Goal: Information Seeking & Learning: Learn about a topic

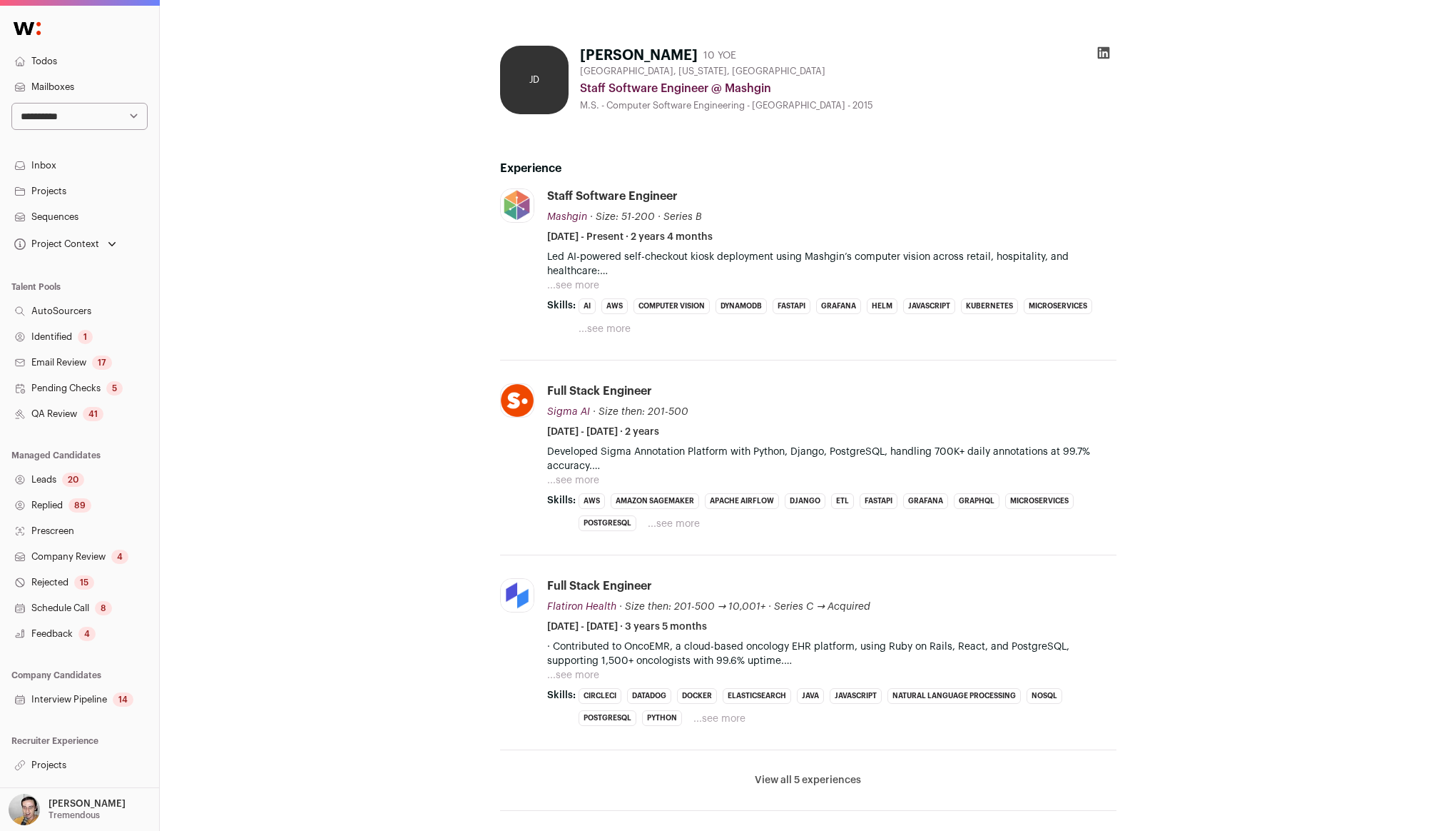
click at [612, 317] on ul "AI AWS Computer Vision DynamoDB FastAPI Grafana Helm JavaScript Kubernetes Micr…" at bounding box center [847, 317] width 538 height 39
click at [610, 324] on button "...see more" at bounding box center [605, 329] width 52 height 14
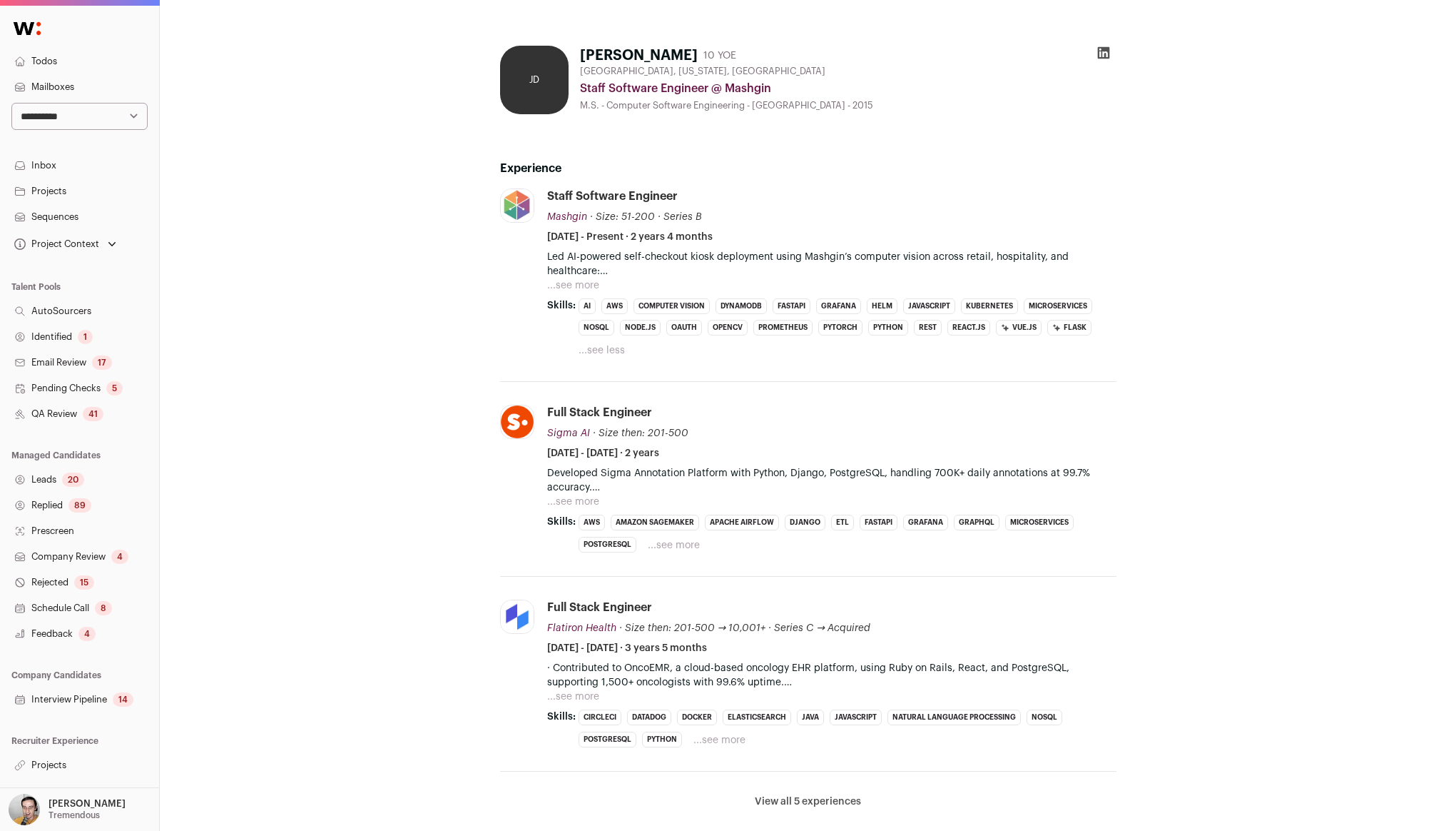
click at [586, 283] on button "...see more" at bounding box center [574, 286] width 52 height 14
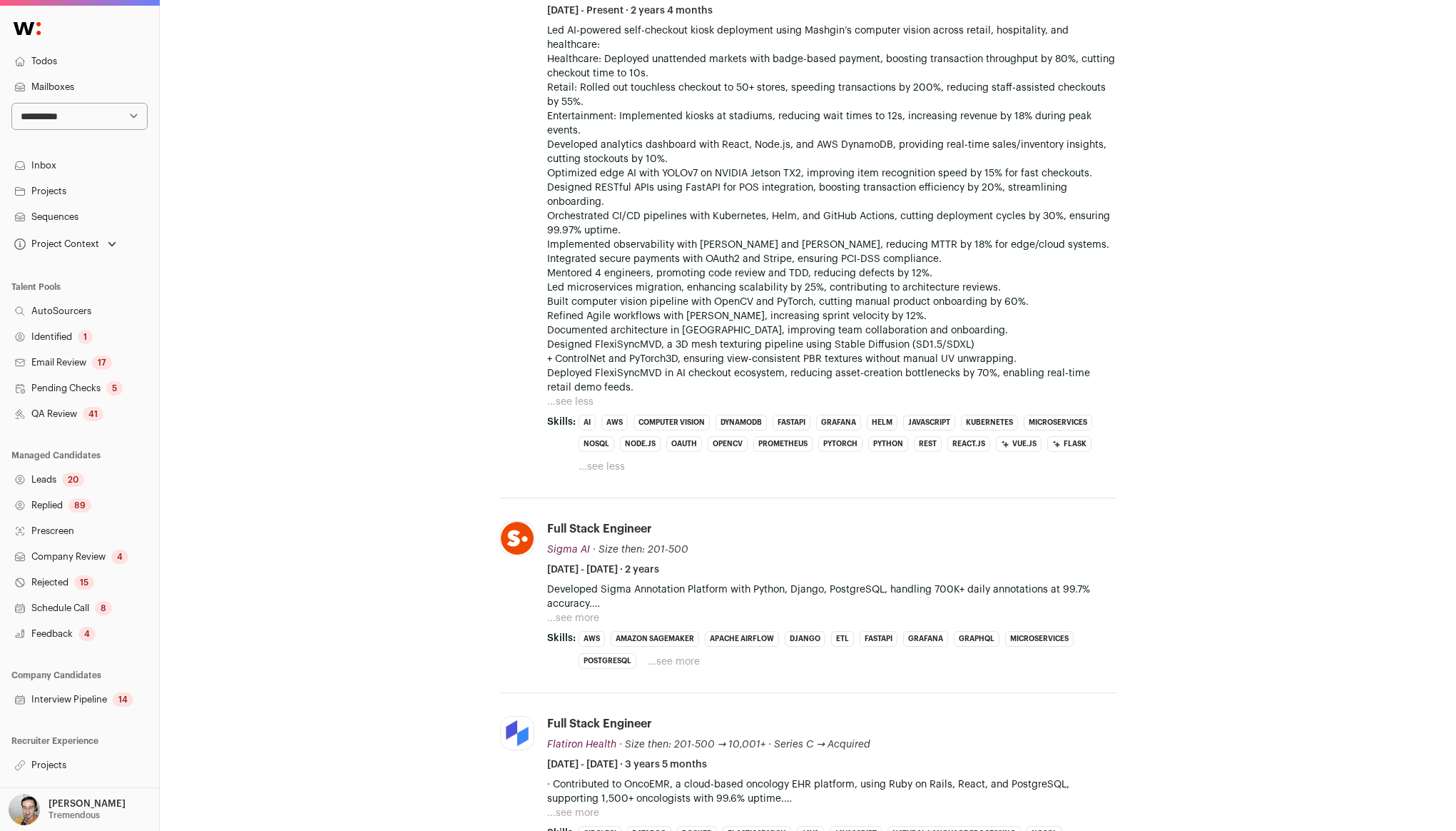
scroll to position [299, 0]
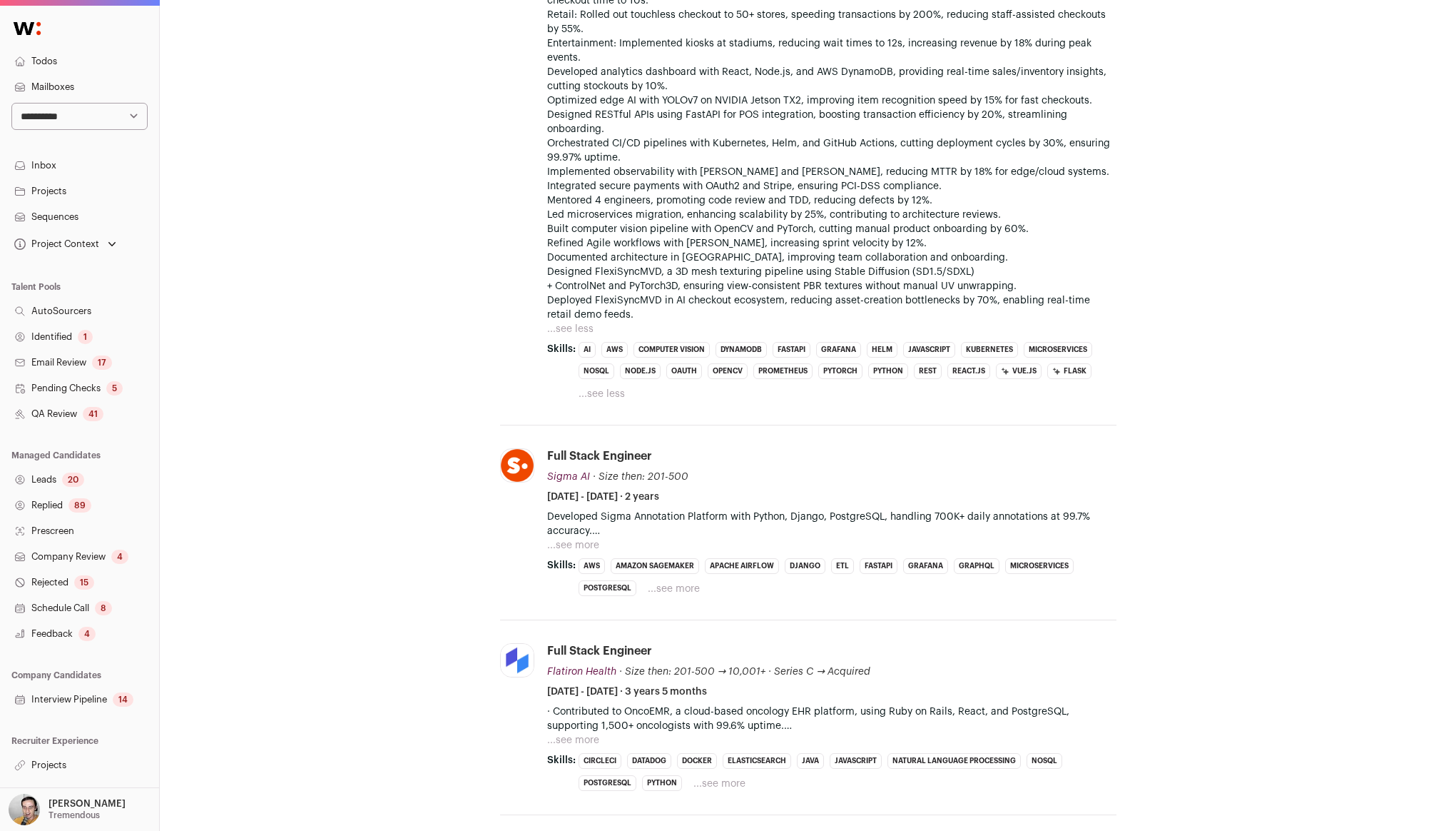
click at [590, 544] on button "...see more" at bounding box center [574, 545] width 52 height 14
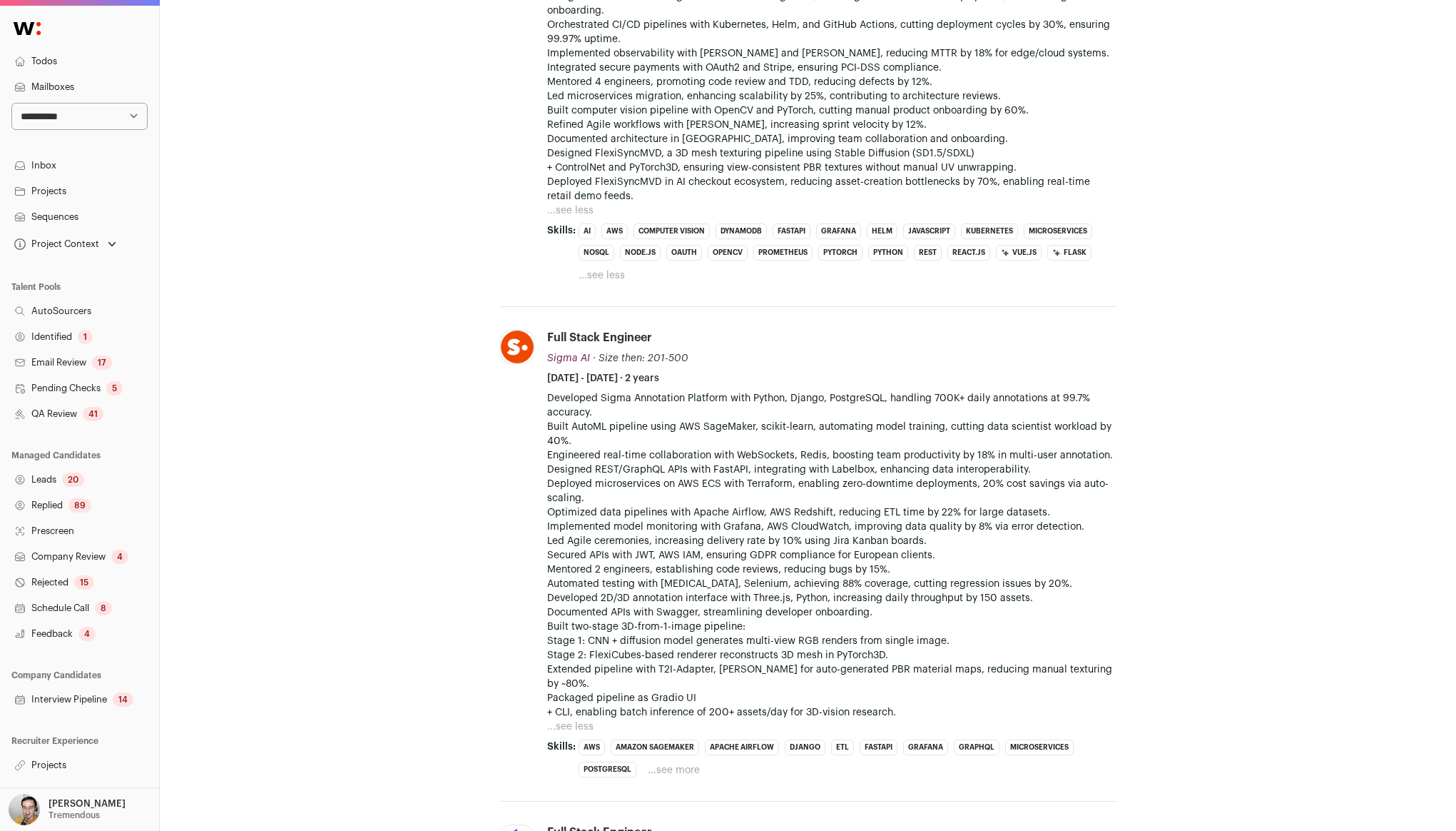
scroll to position [637, 0]
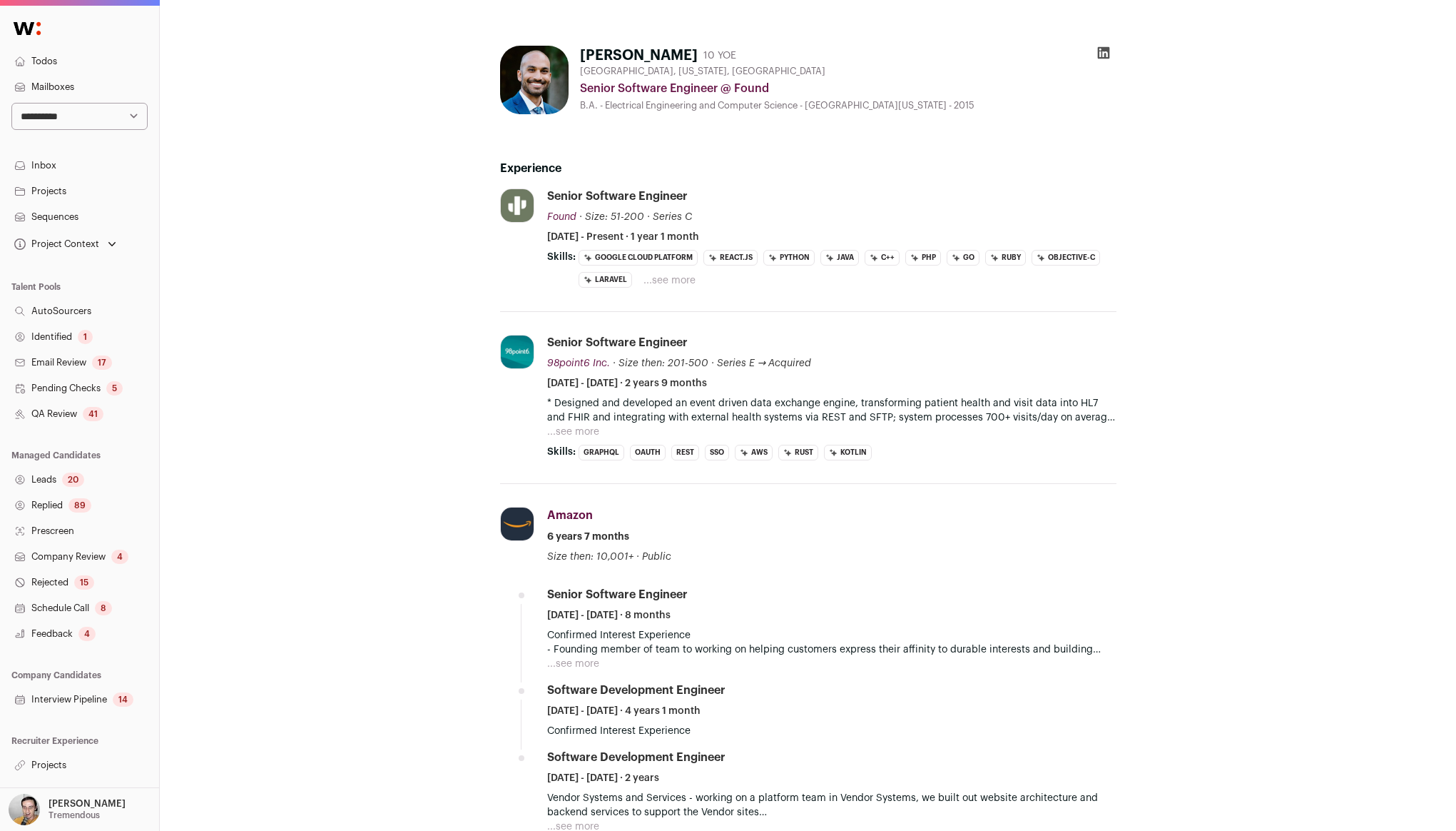
scroll to position [9, 0]
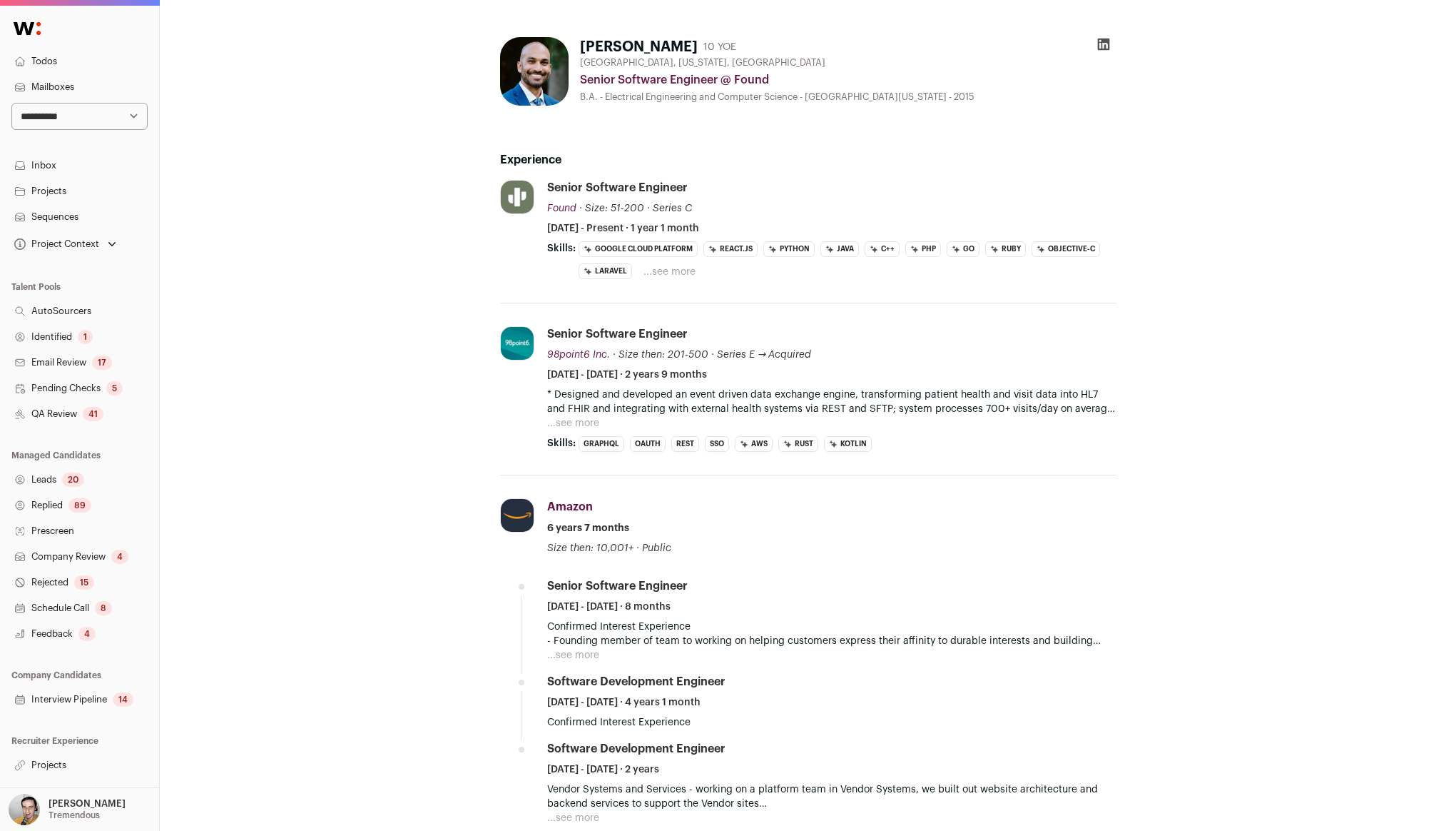
click at [680, 277] on button "...see more" at bounding box center [670, 272] width 52 height 14
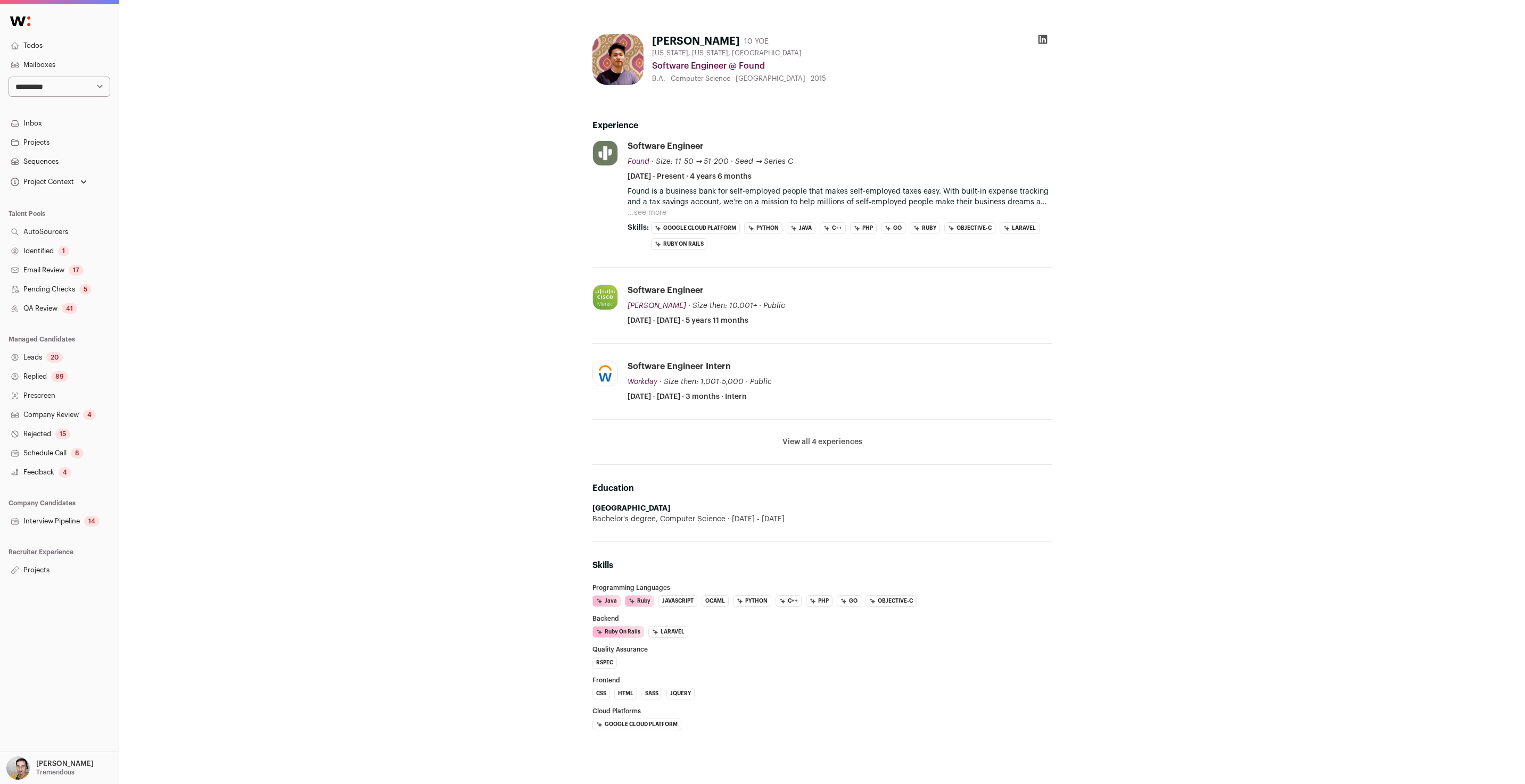
click at [539, 349] on div "James Park 10 YOE New York, New York, United States Software Engineer @ Found B…" at bounding box center [822, 412] width 639 height 773
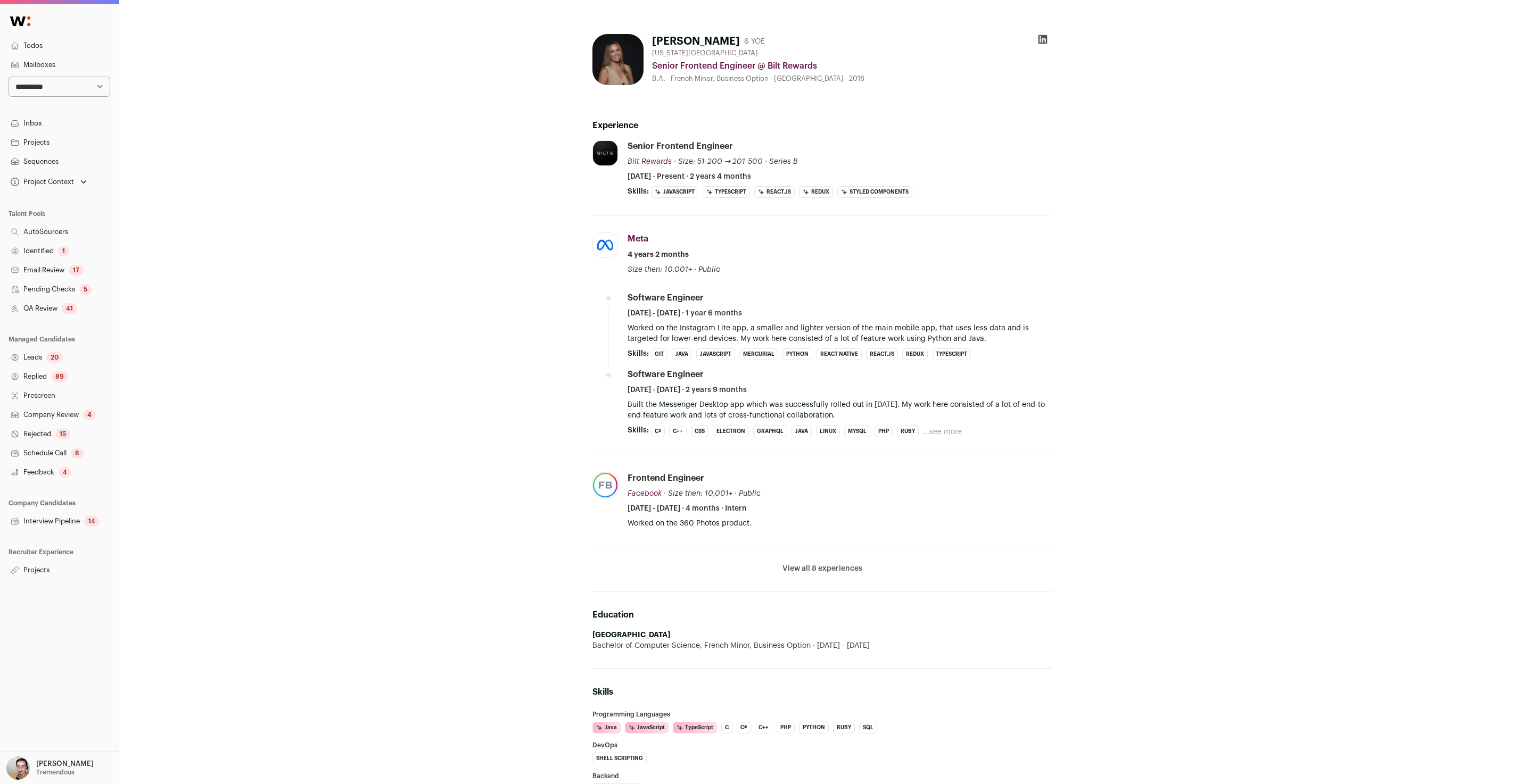
click at [951, 430] on button "...see more" at bounding box center [942, 432] width 39 height 11
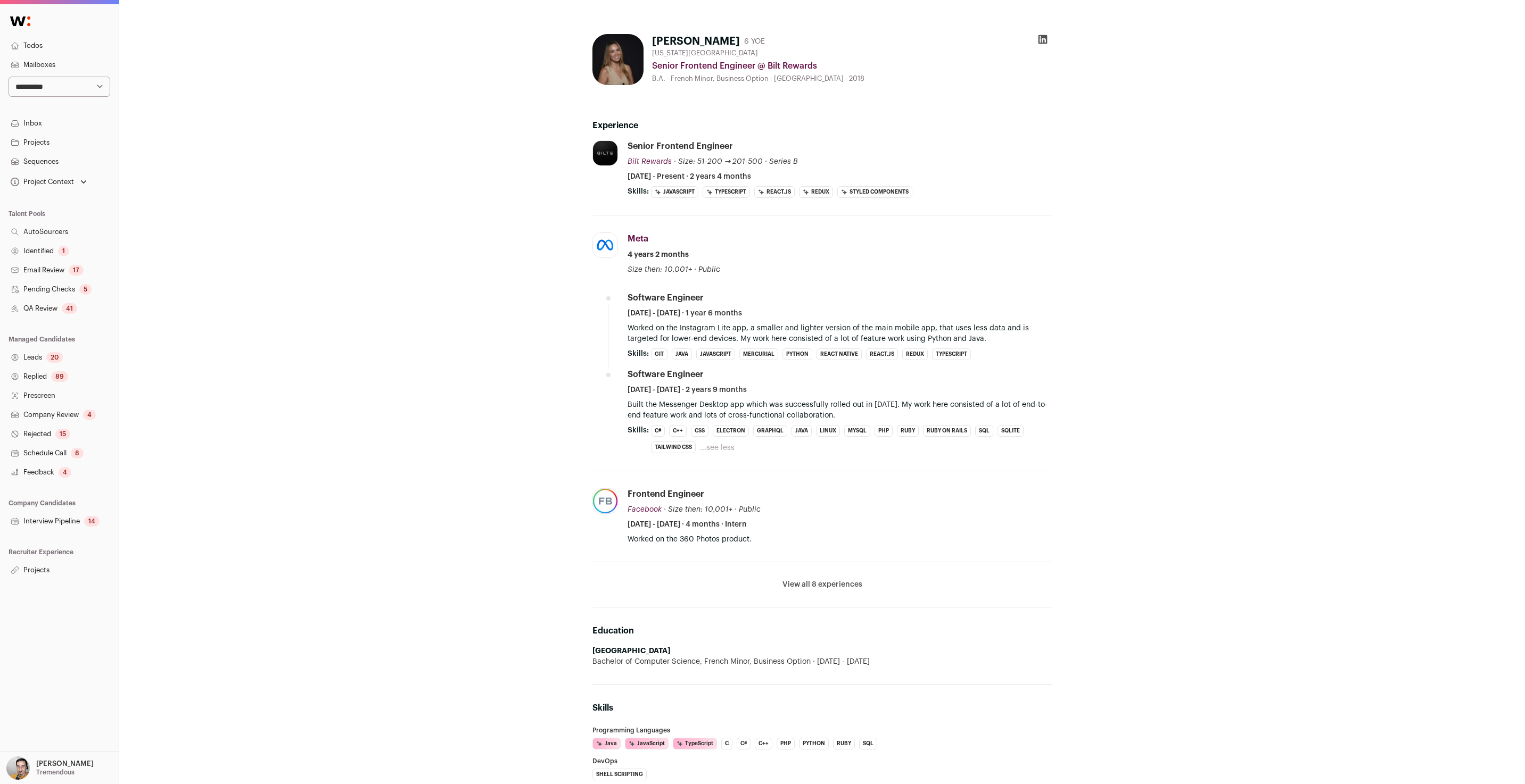
click at [1163, 222] on div "Aida Zuniga 6 YOE New York City Metropolitan Area Senior Frontend Engineer @ Bi…" at bounding box center [822, 780] width 1406 height 1561
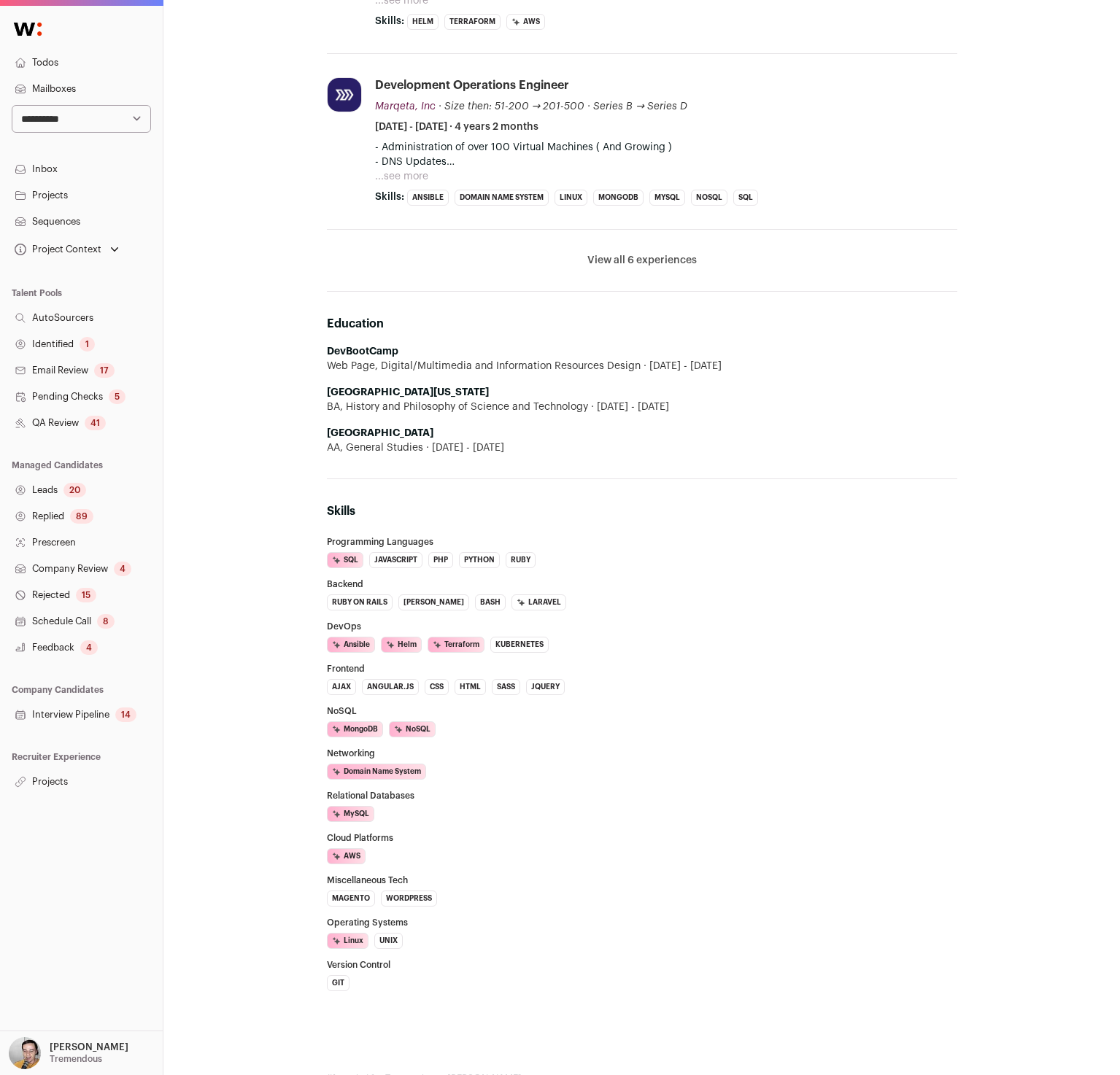
scroll to position [511, 0]
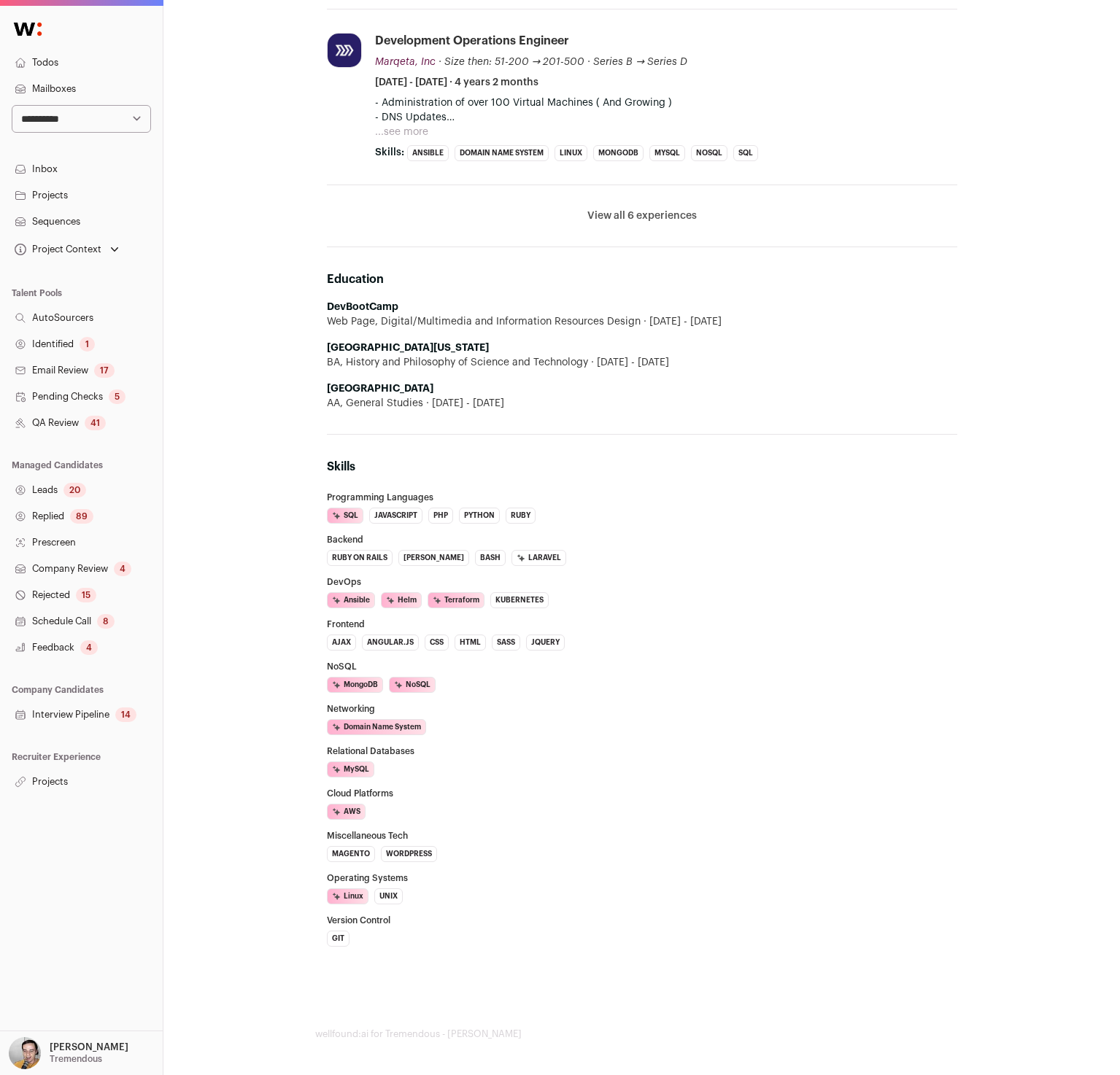
click at [745, 592] on ul "Ansible AI Insight: High confidence. Sean Marman has multiple years of recent w…" at bounding box center [642, 600] width 631 height 16
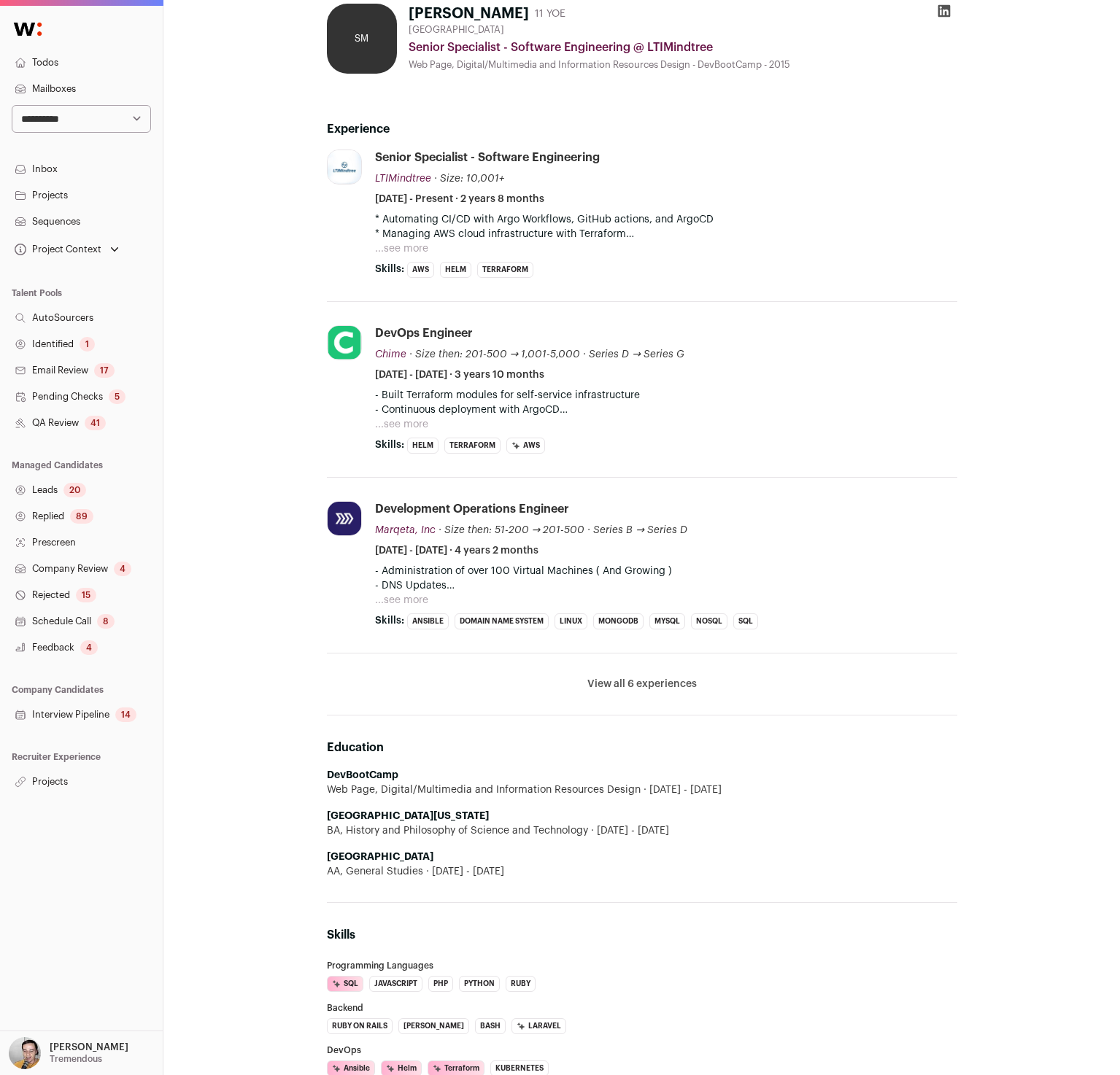
scroll to position [0, 0]
